Goal: Task Accomplishment & Management: Use online tool/utility

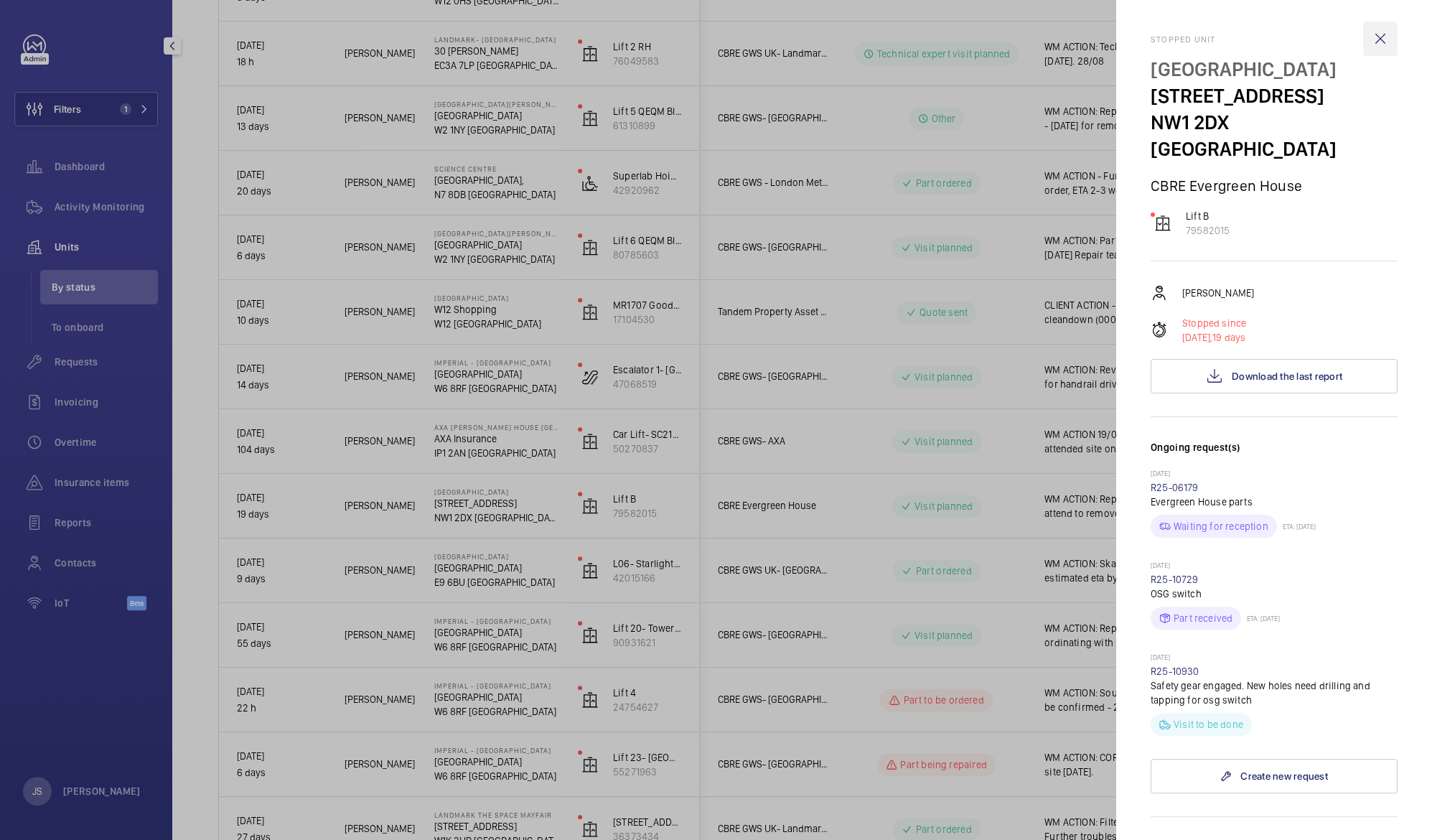
click at [1377, 40] on wm-front-icon-button at bounding box center [1381, 38] width 35 height 35
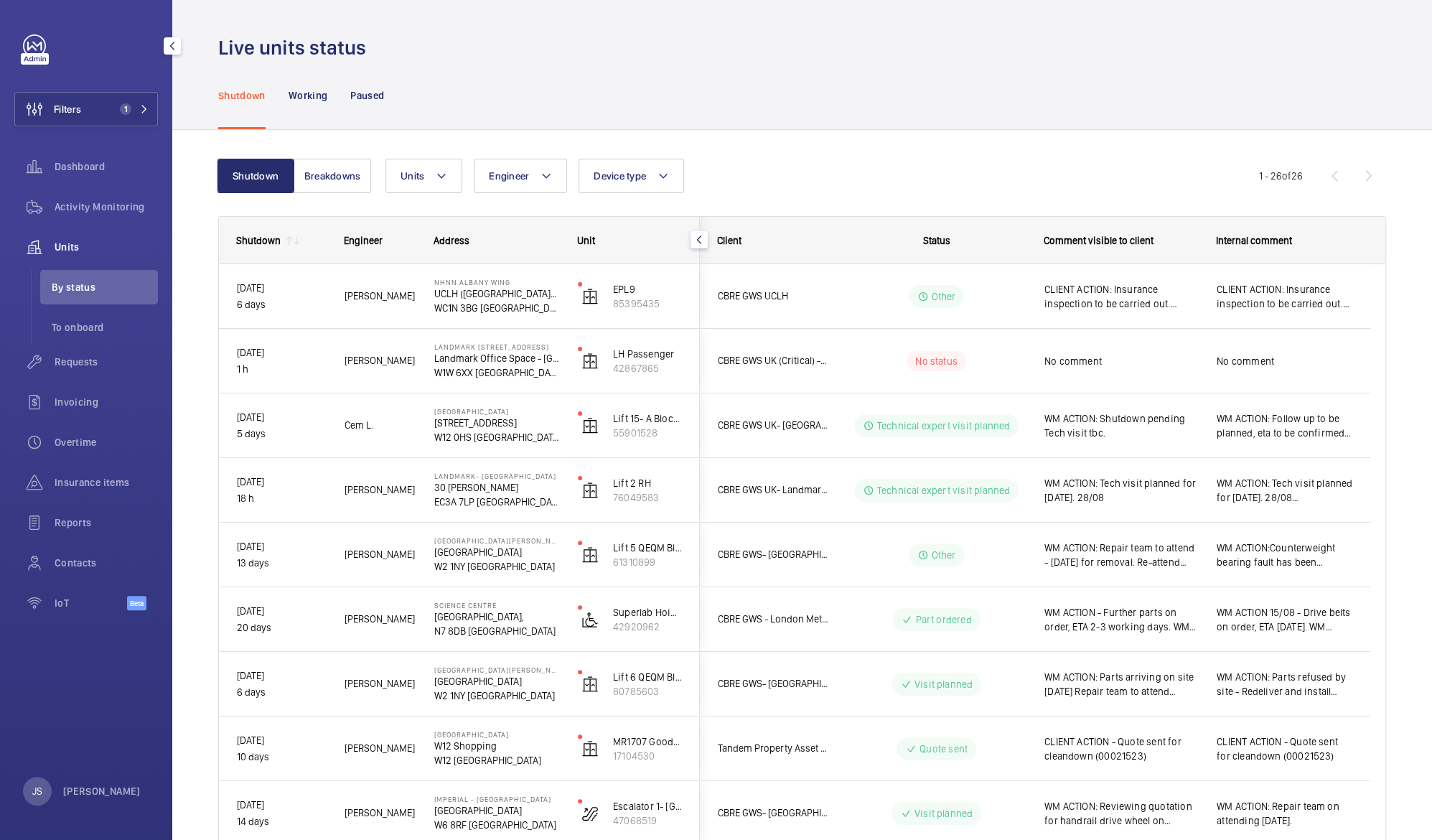
click at [61, 244] on span "Units" at bounding box center [106, 247] width 104 height 15
click at [99, 164] on span "Dashboard" at bounding box center [106, 166] width 104 height 15
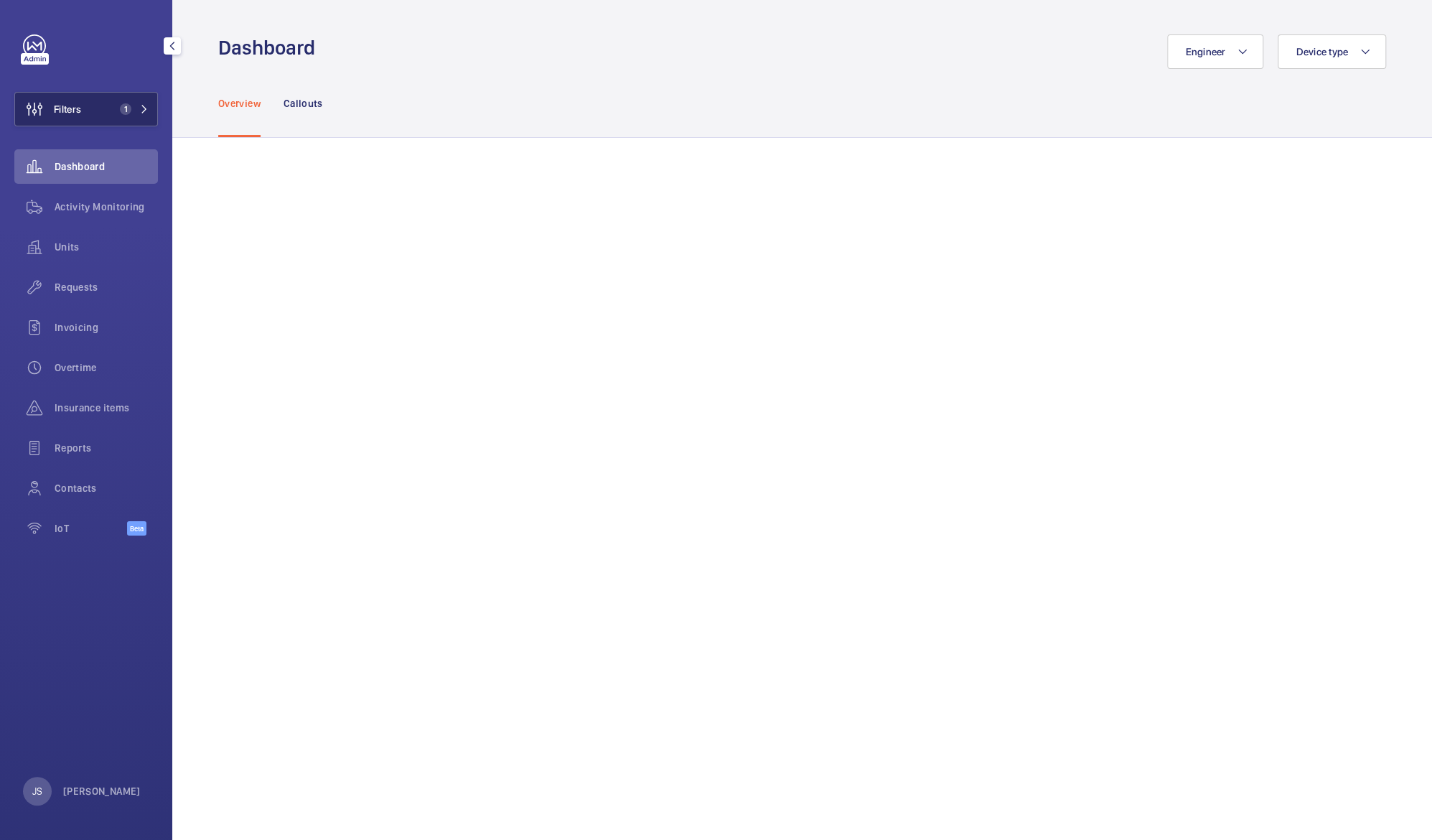
click at [89, 115] on button "Filters 1" at bounding box center [86, 109] width 144 height 35
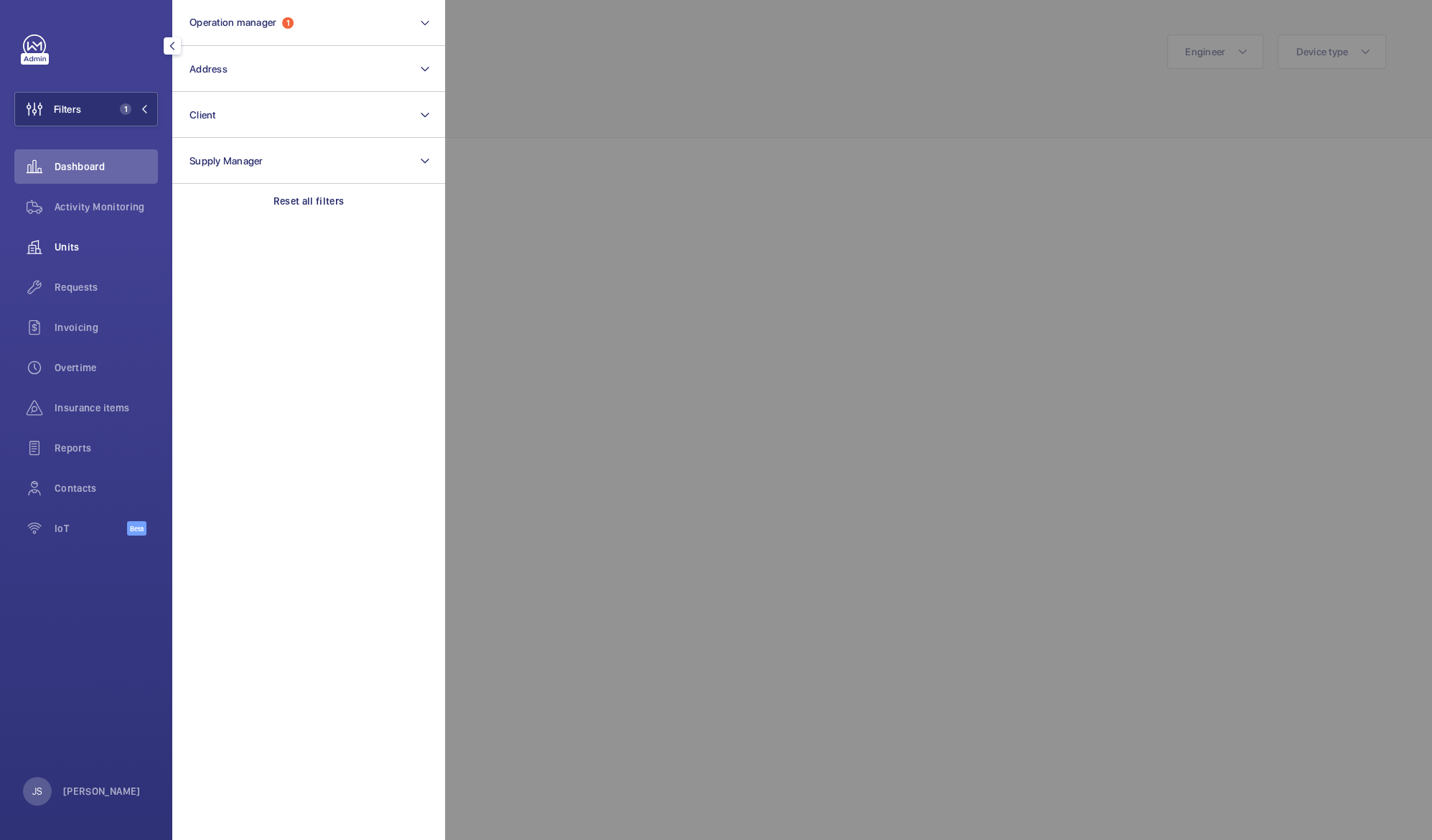
click at [80, 247] on span "Units" at bounding box center [106, 247] width 104 height 15
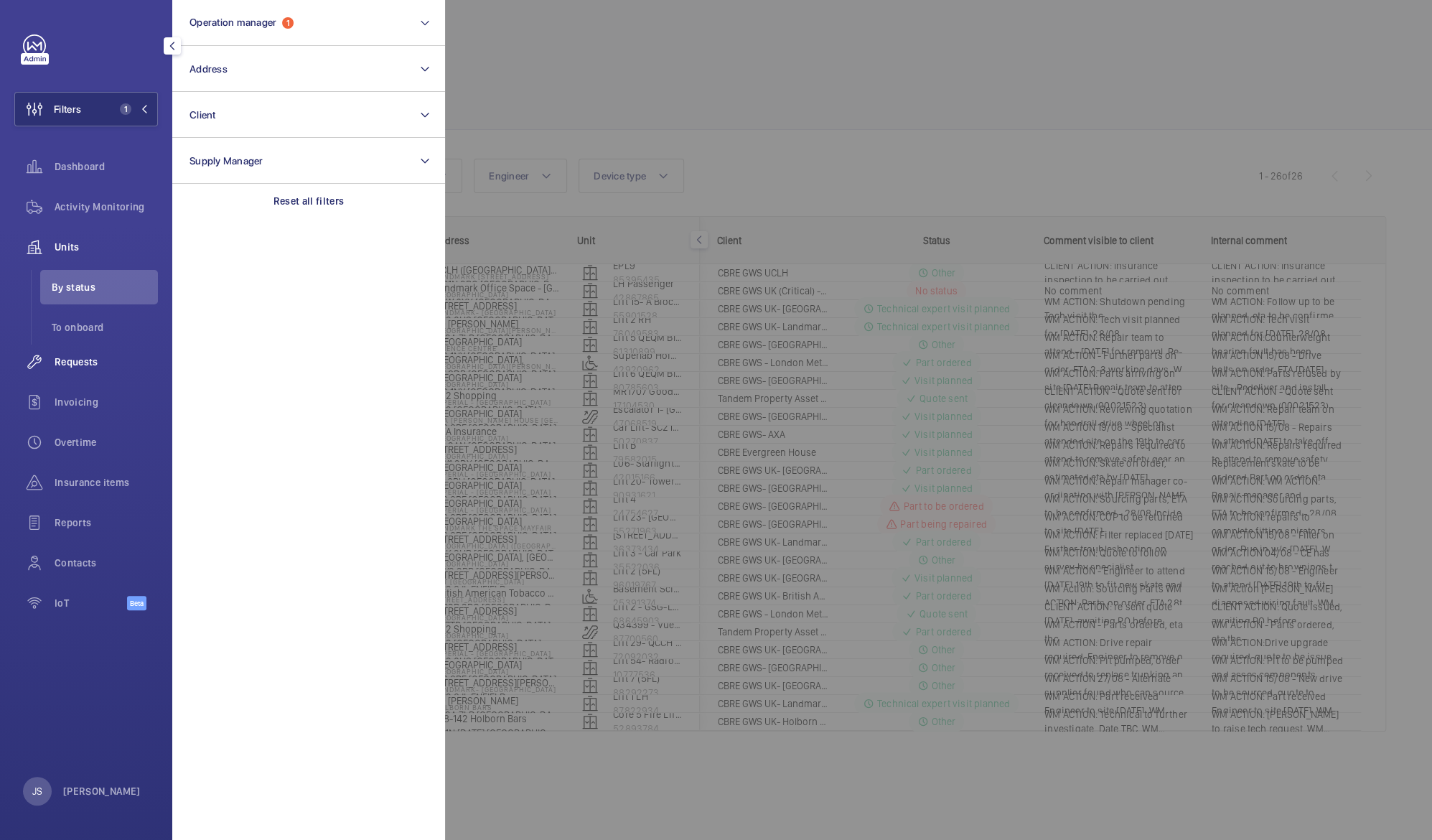
click at [72, 287] on nav "Dashboard Activity Monitoring Units By status To onboard Requests Invoicing Ove…" at bounding box center [86, 387] width 144 height 476
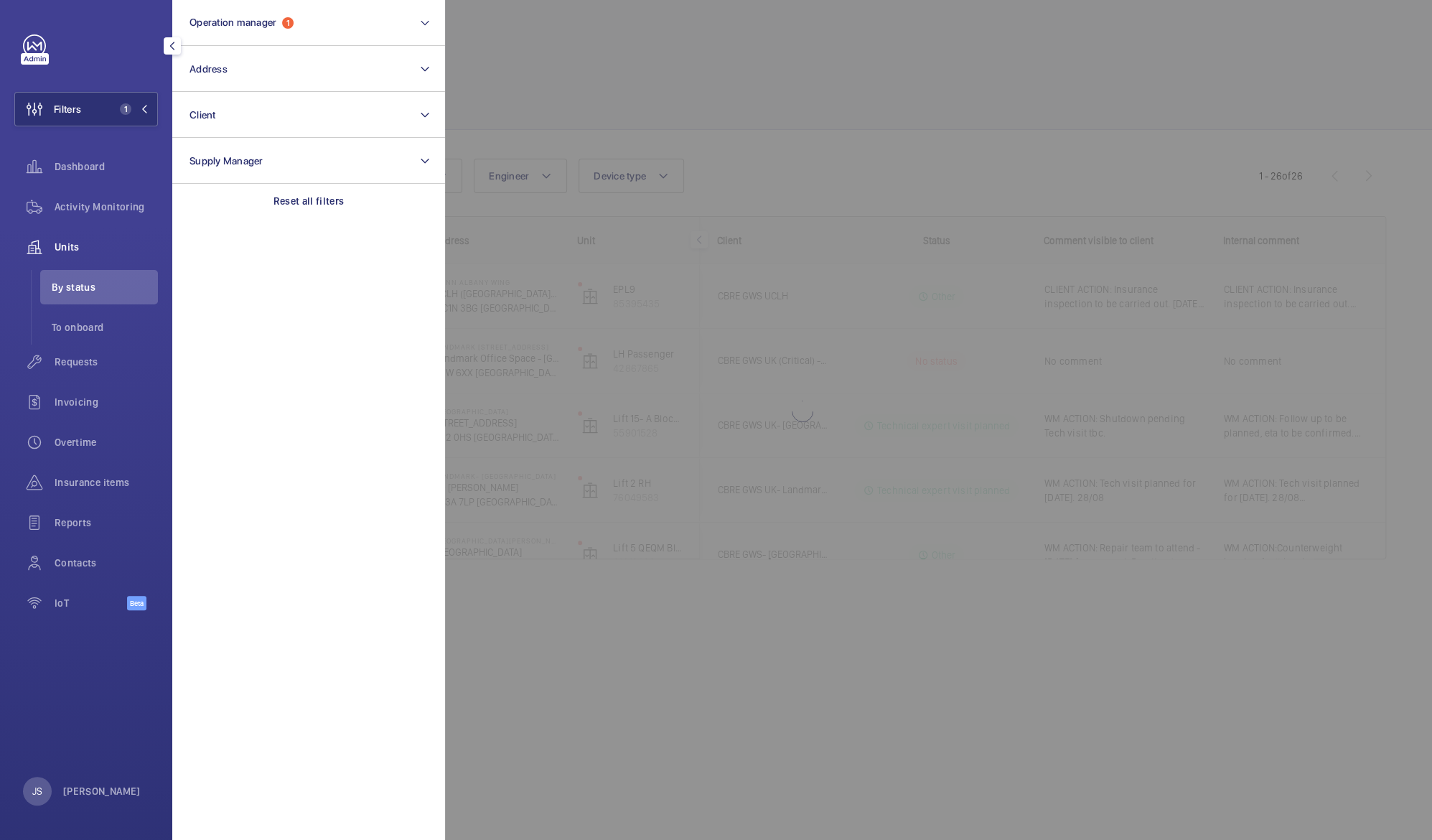
click at [660, 63] on div at bounding box center [1161, 420] width 1432 height 840
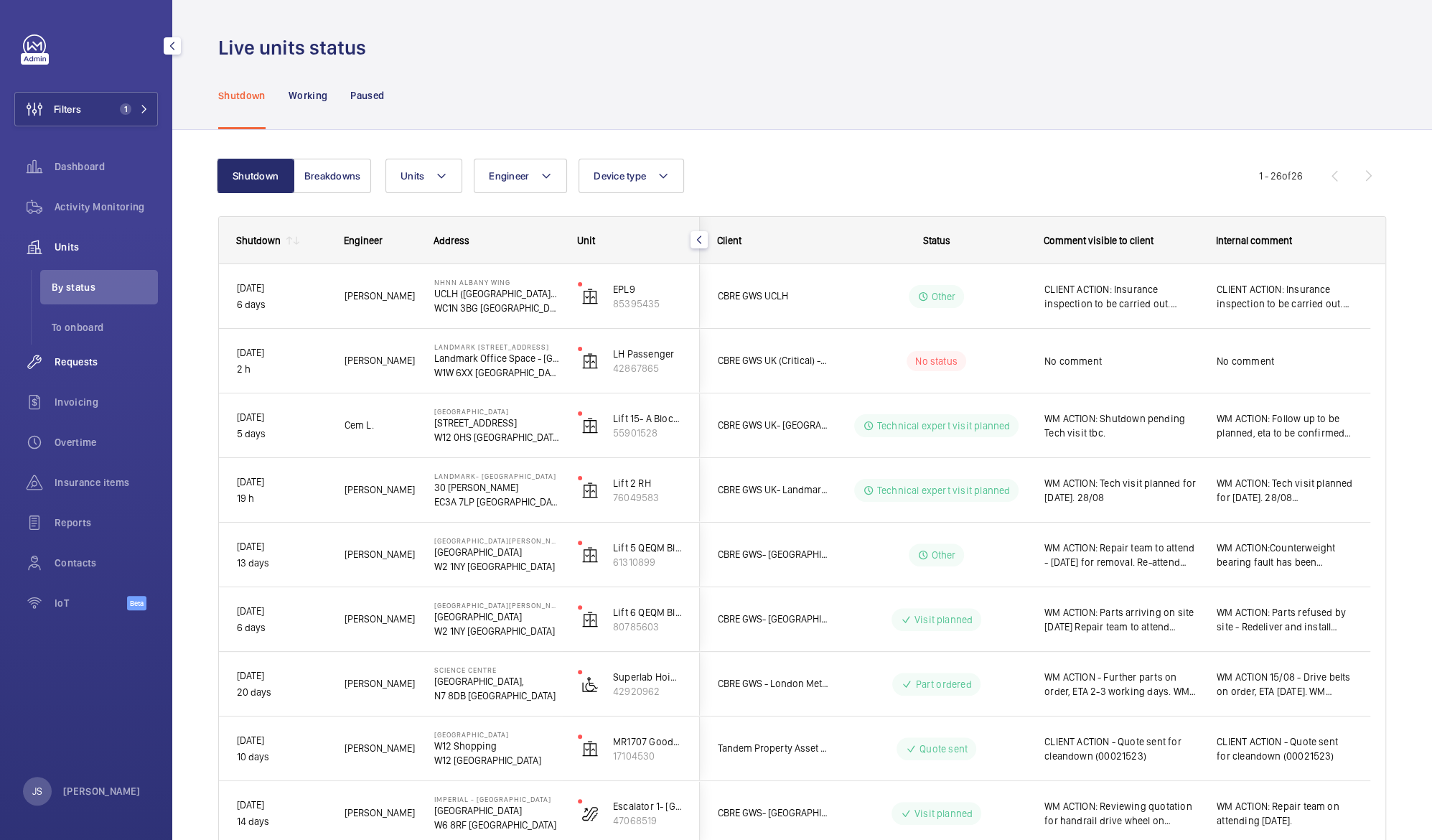
click at [85, 360] on span "Requests" at bounding box center [106, 361] width 104 height 15
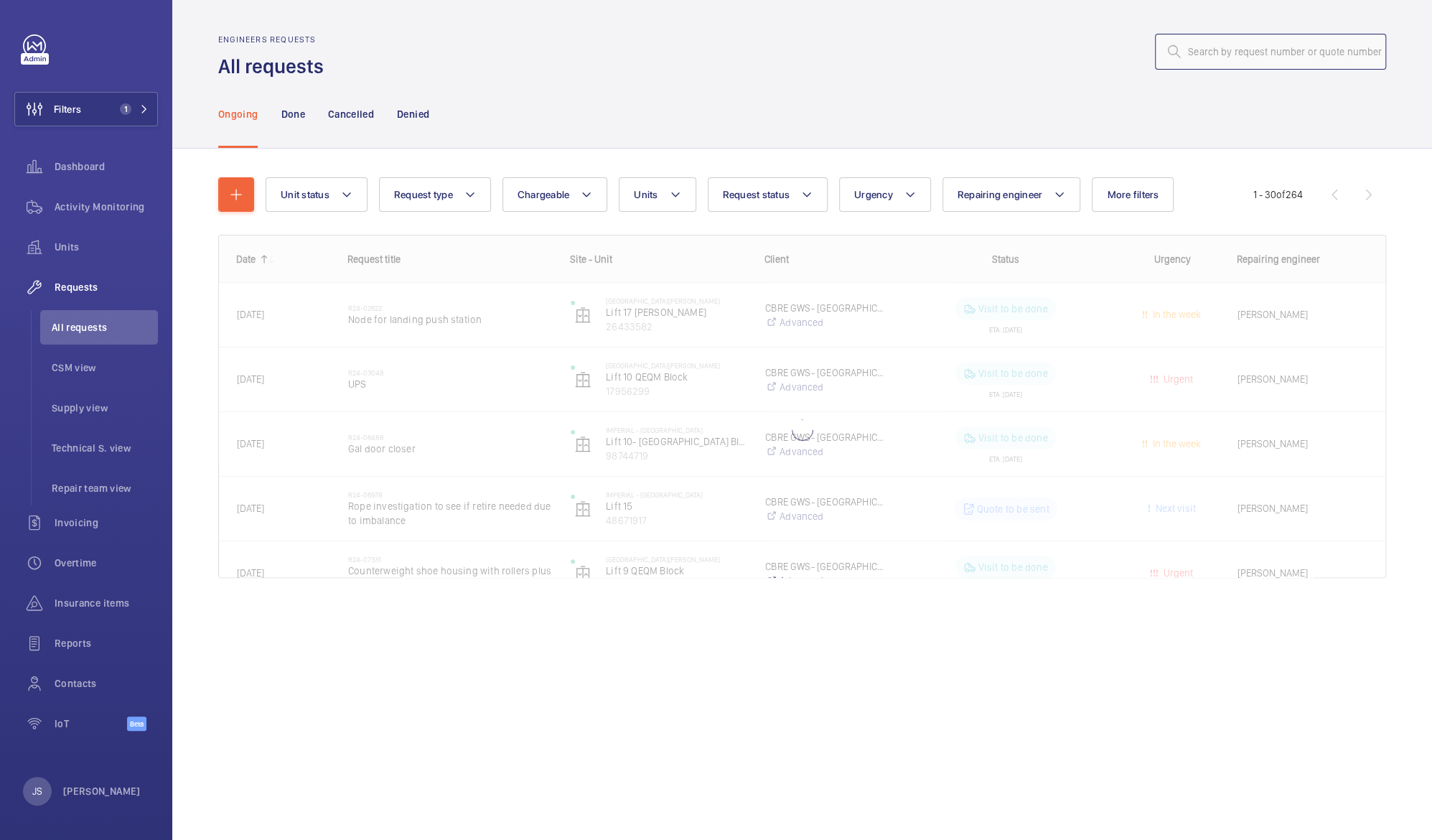
click at [1222, 51] on input "text" at bounding box center [1271, 51] width 231 height 36
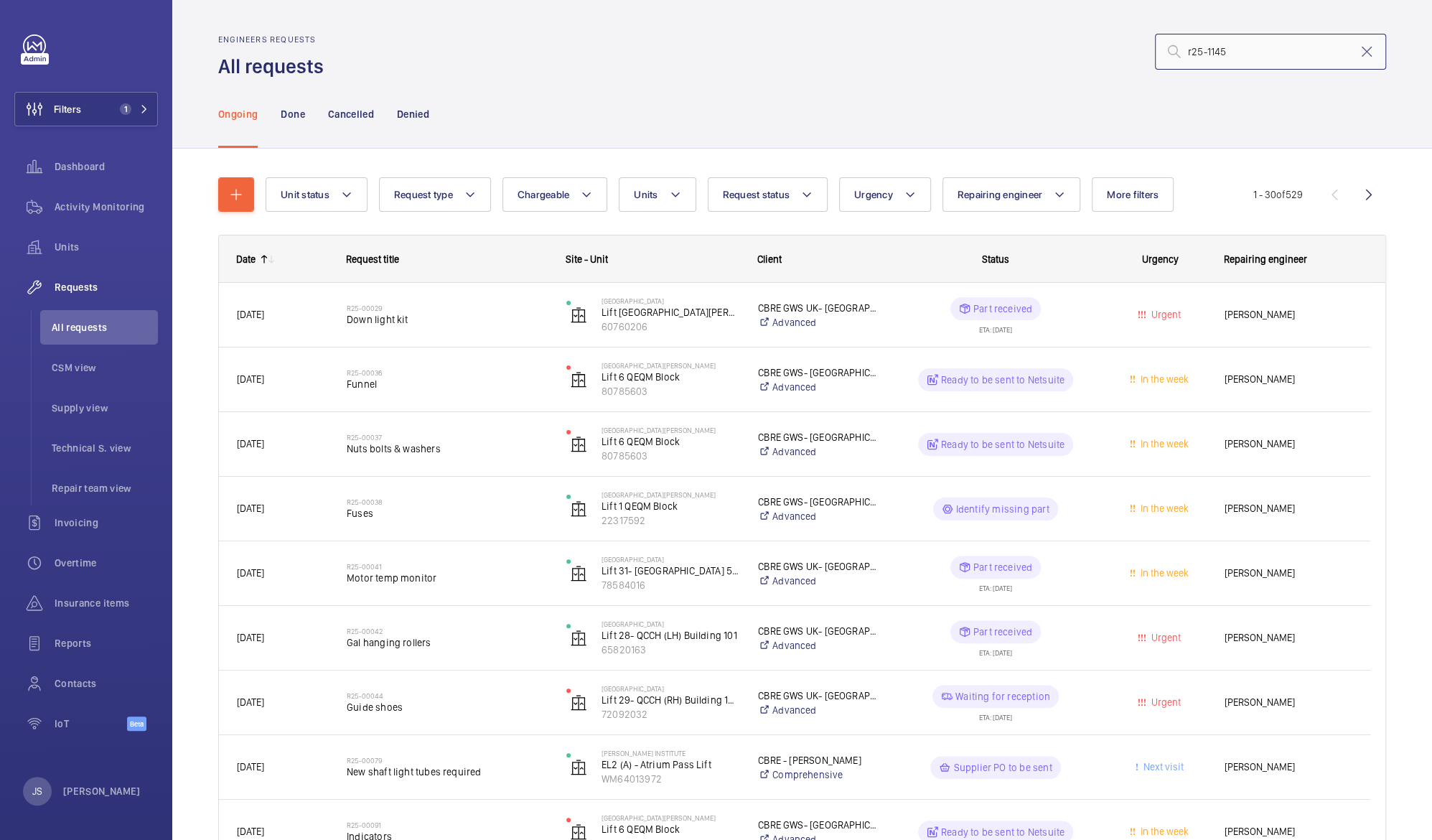
type input "r25-11453"
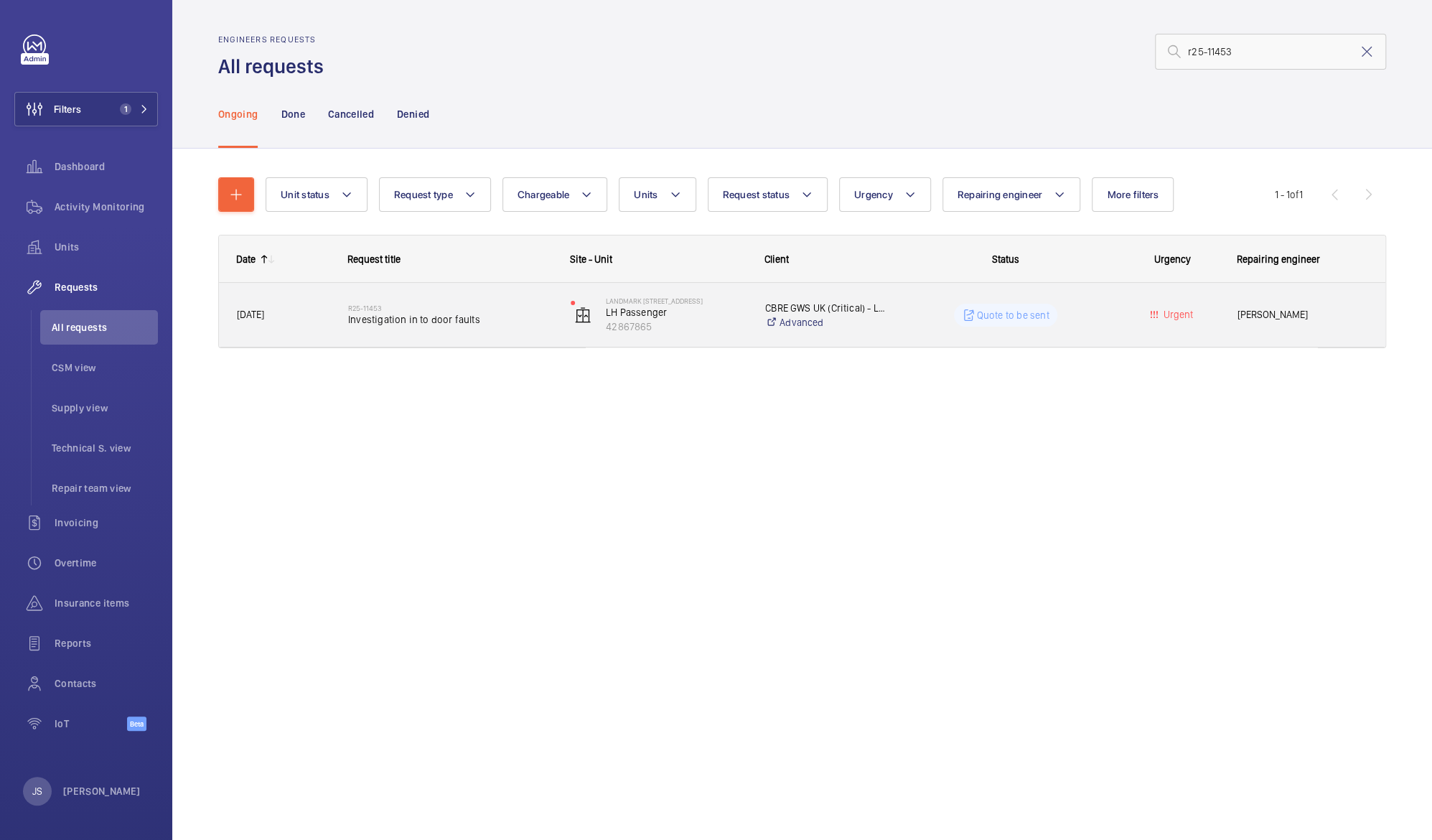
click at [438, 327] on div "R25-11453 Investigation in to door faults" at bounding box center [450, 315] width 204 height 42
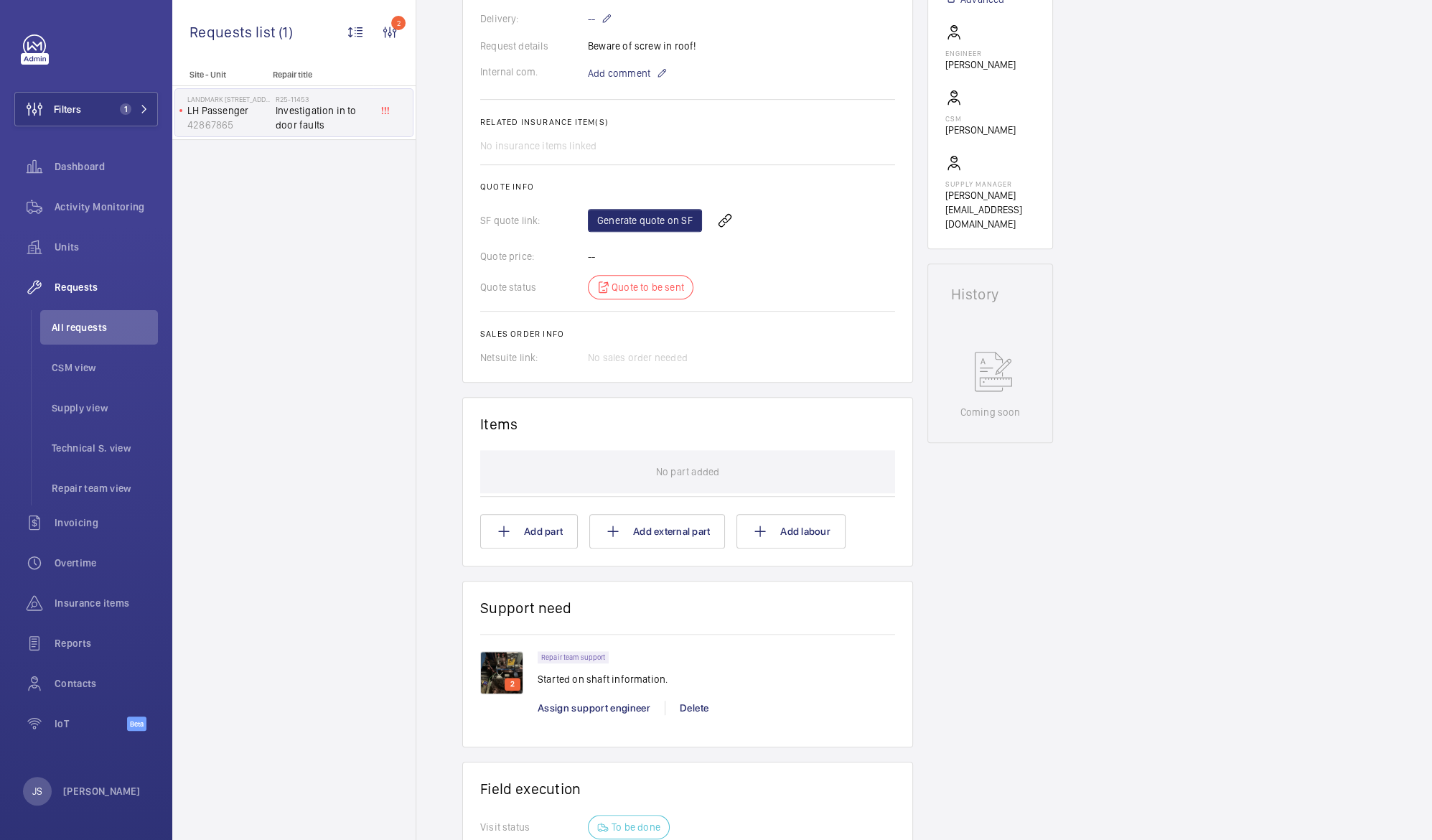
scroll to position [457, 0]
